Goal: Book appointment/travel/reservation

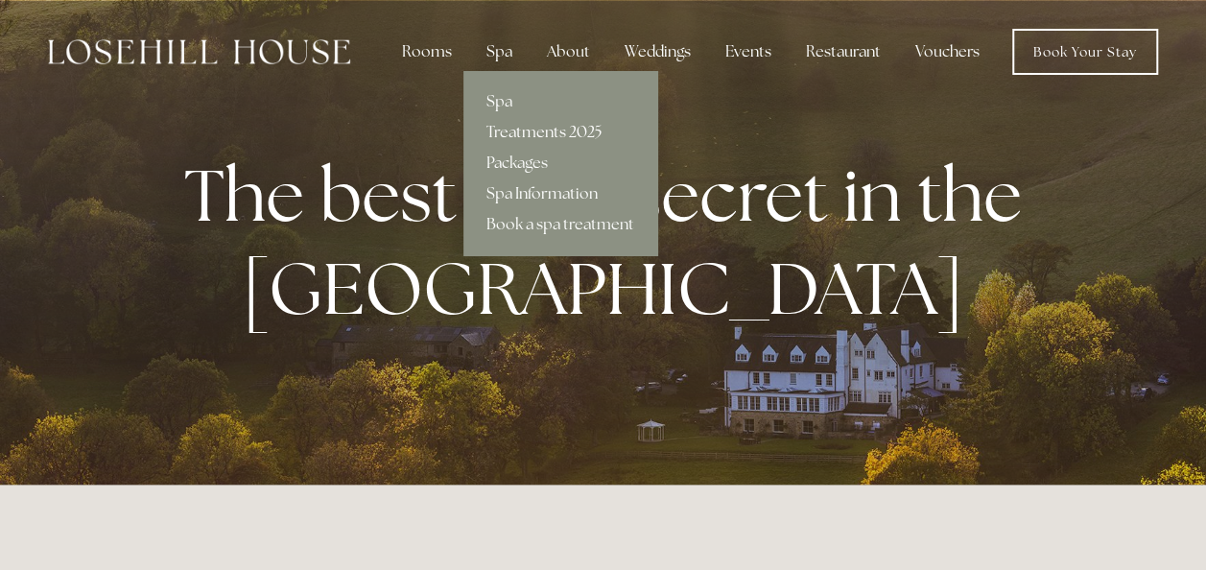
click at [524, 135] on link "Treatments 2025" at bounding box center [561, 132] width 194 height 31
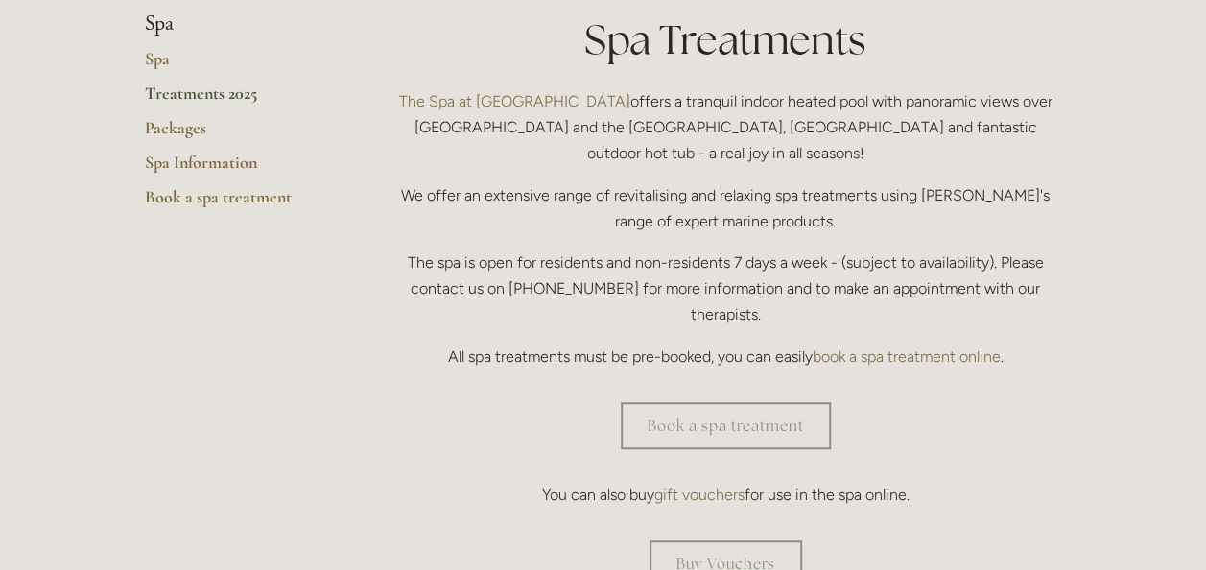
scroll to position [481, 0]
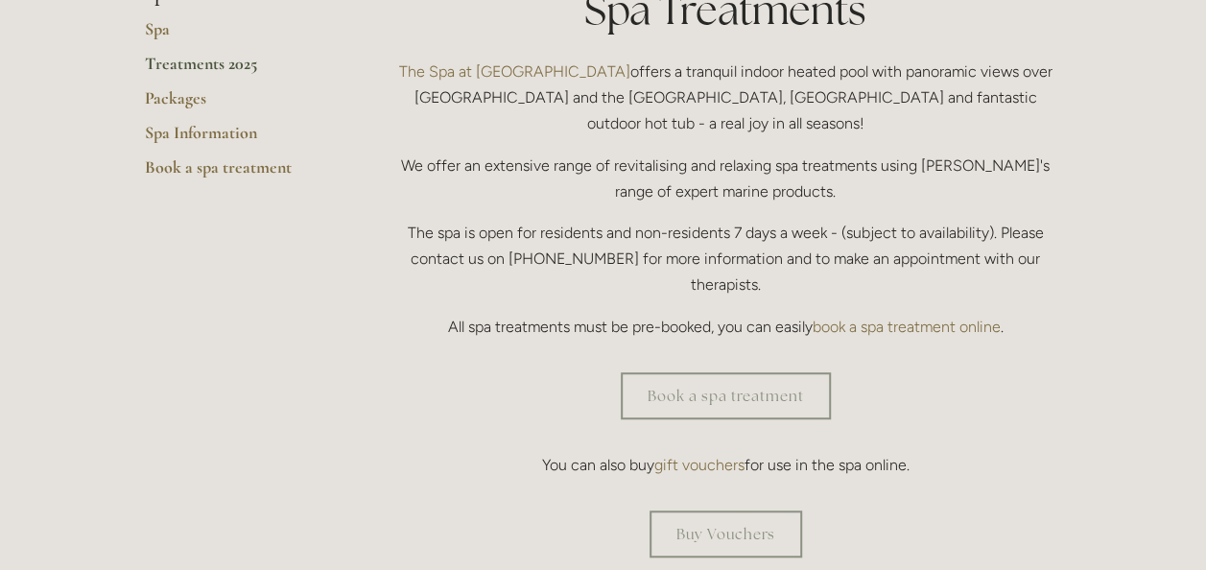
click at [195, 63] on link "Treatments 2025" at bounding box center [236, 70] width 183 height 35
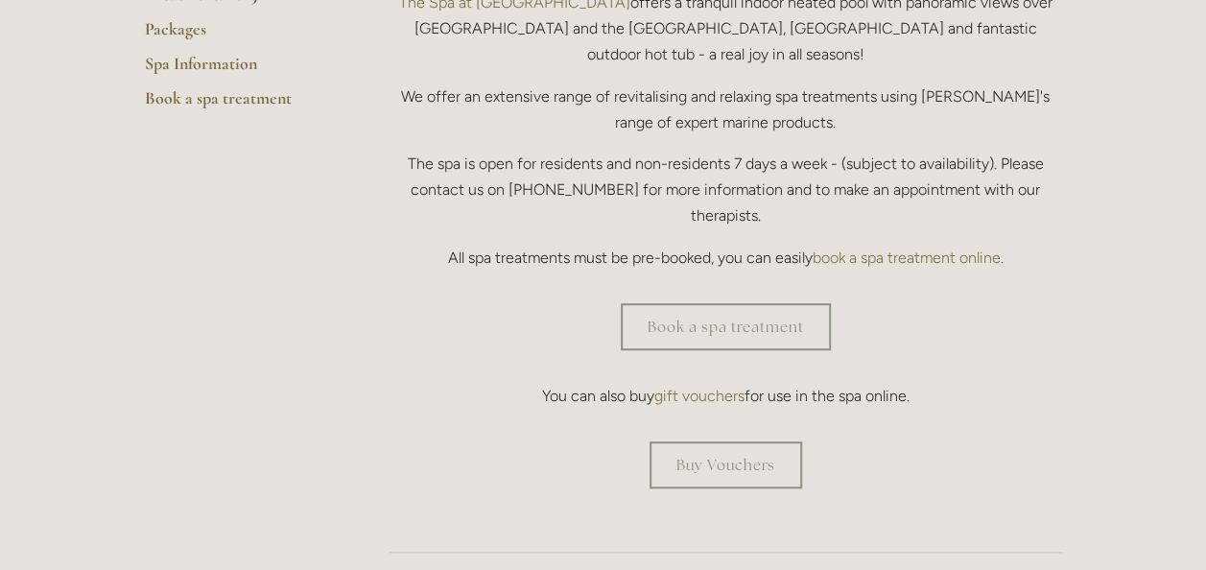
scroll to position [560, 0]
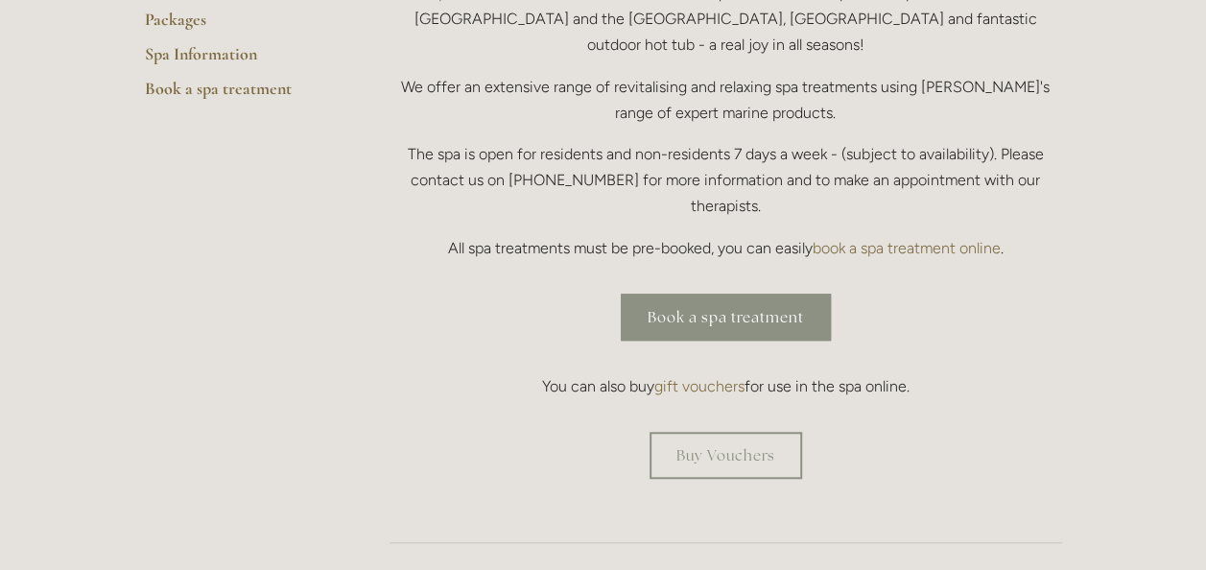
click at [737, 294] on link "Book a spa treatment" at bounding box center [726, 317] width 210 height 47
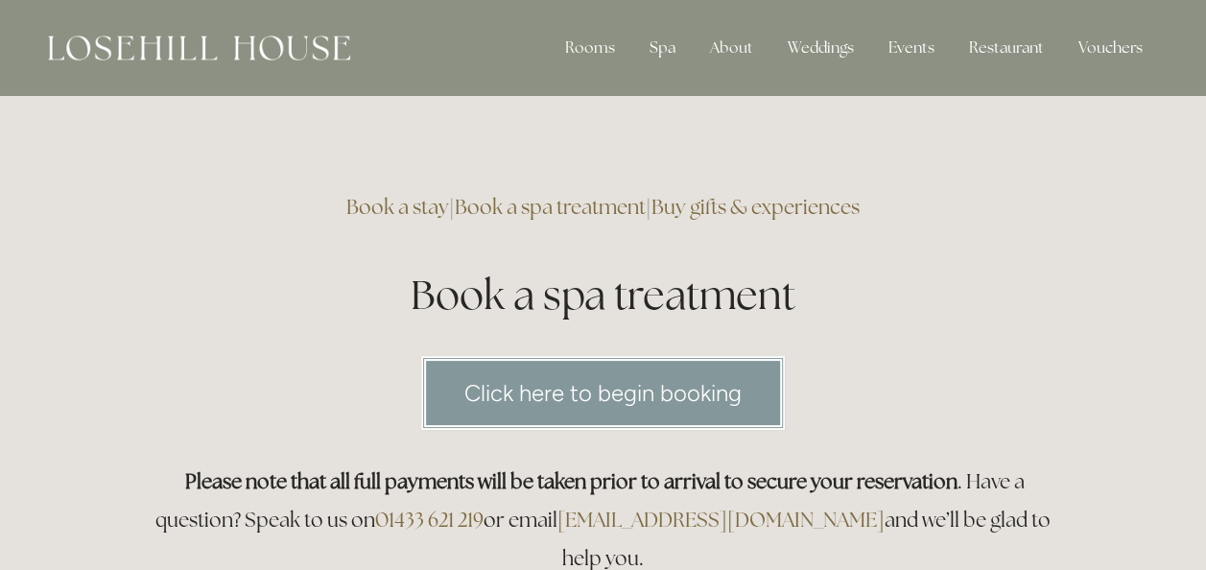
drag, startPoint x: 1202, startPoint y: 80, endPoint x: 1198, endPoint y: 152, distance: 72.1
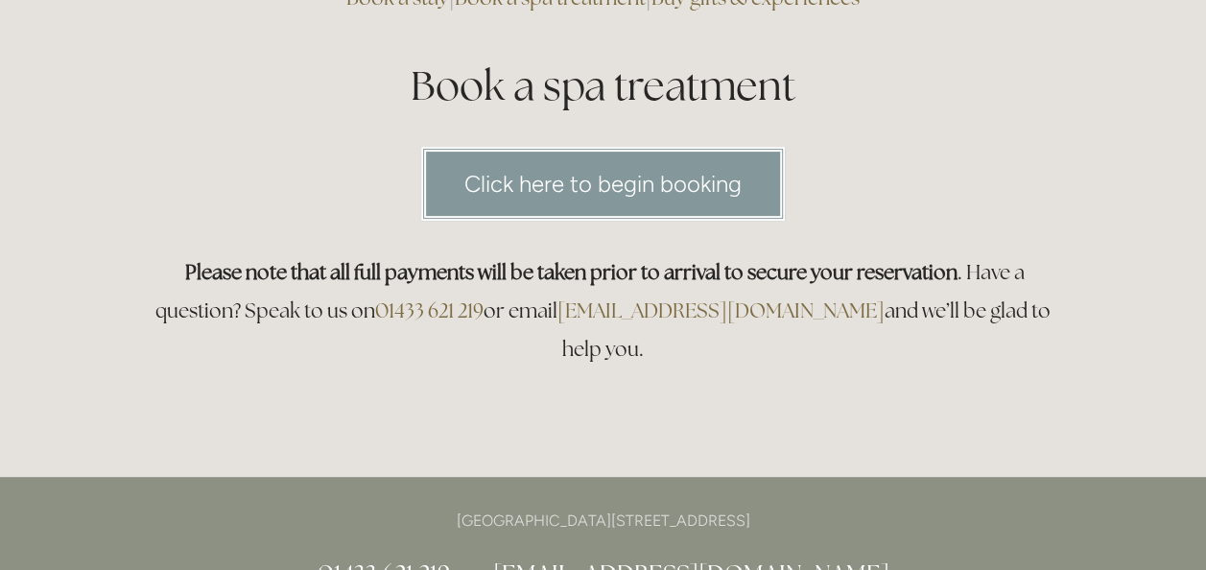
scroll to position [145, 0]
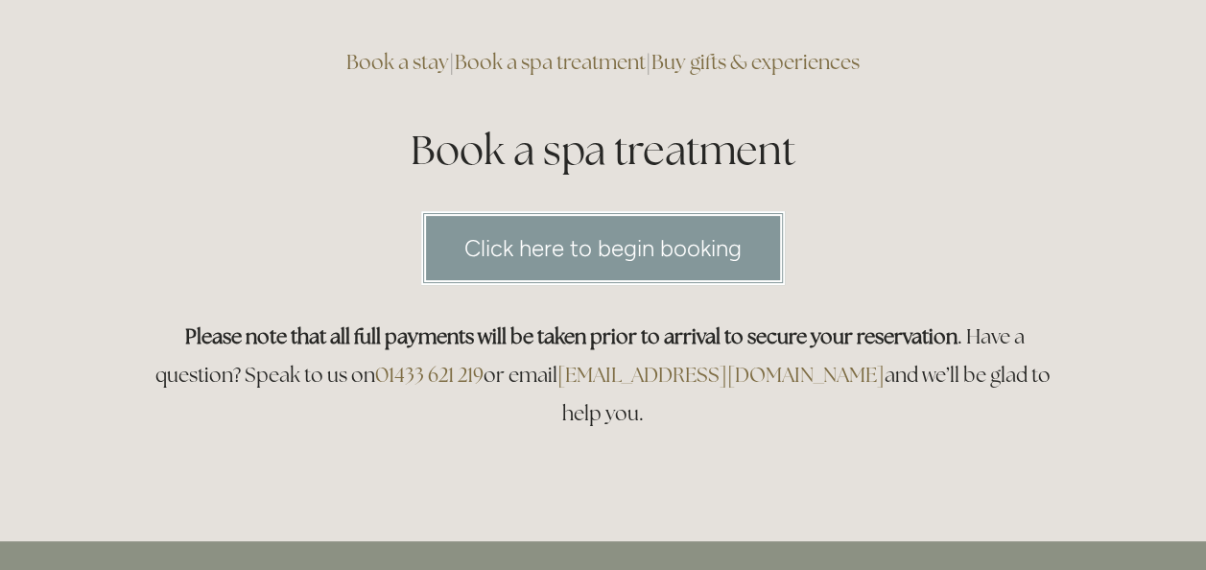
click at [689, 226] on link "Click here to begin booking" at bounding box center [603, 248] width 364 height 74
